Goal: Task Accomplishment & Management: Manage account settings

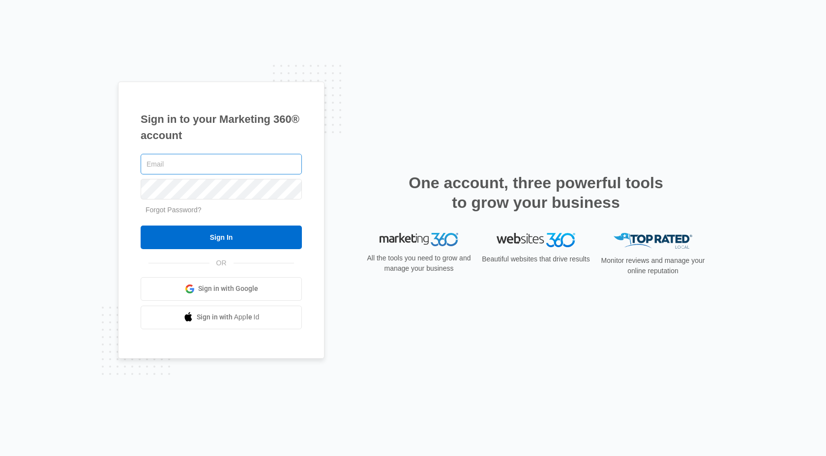
click at [185, 161] on input "text" at bounding box center [221, 164] width 161 height 21
click at [195, 158] on input "text" at bounding box center [221, 164] width 161 height 21
type input "admin@theCFOnexus.com"
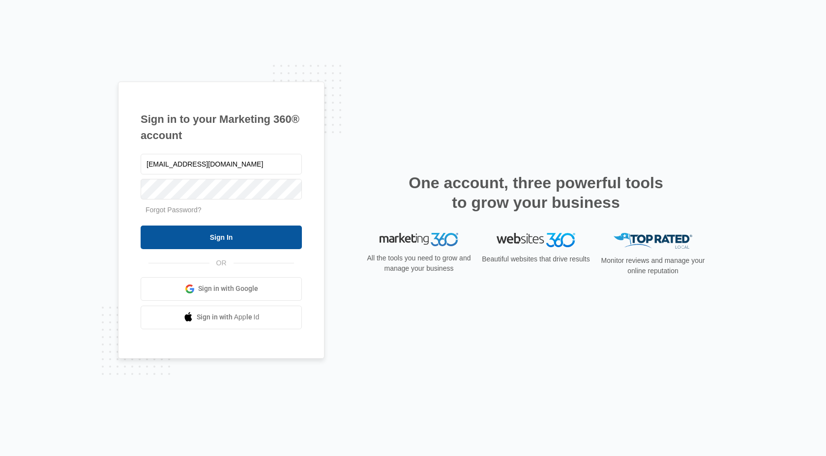
click at [206, 240] on input "Sign In" at bounding box center [221, 238] width 161 height 24
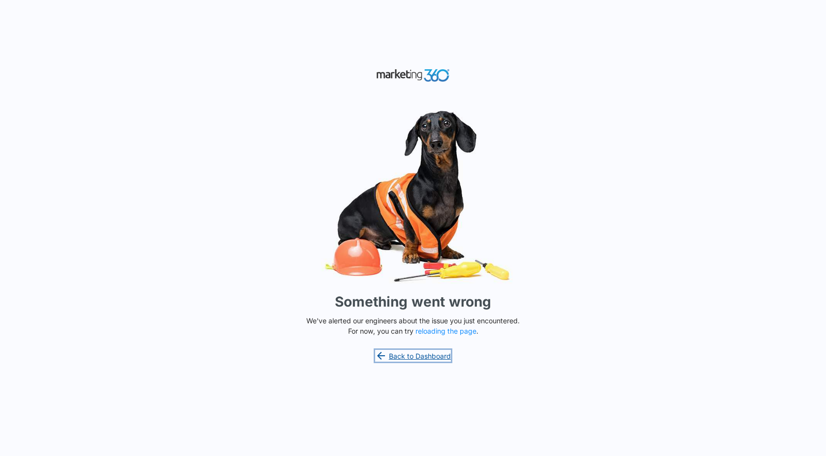
click at [432, 356] on link "Back to Dashboard" at bounding box center [413, 356] width 76 height 12
click at [444, 333] on button "reloading the page" at bounding box center [445, 331] width 61 height 8
click at [417, 359] on link "Back to Dashboard" at bounding box center [413, 356] width 76 height 12
